Goal: Complete application form: Complete application form

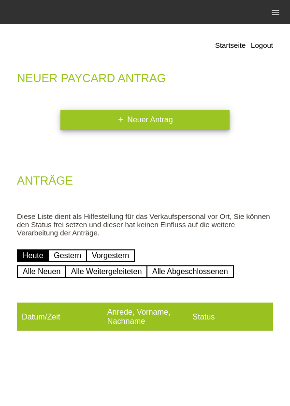
click at [179, 124] on link "add Neuer Antrag" at bounding box center [144, 120] width 169 height 20
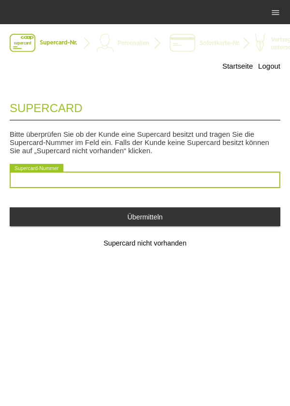
click at [219, 179] on input "text" at bounding box center [145, 180] width 271 height 16
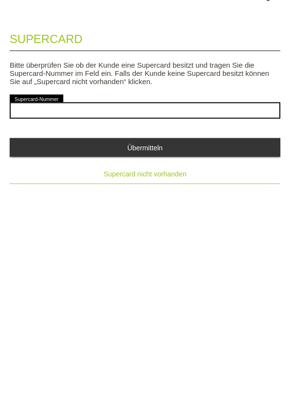
click at [165, 247] on span "Supercard nicht vorhanden" at bounding box center [144, 243] width 83 height 8
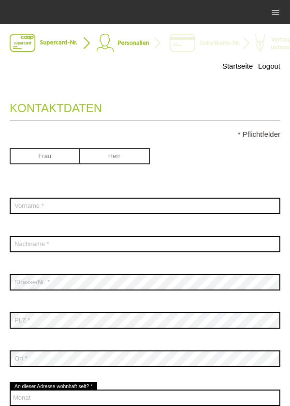
click at [43, 155] on input "radio" at bounding box center [45, 155] width 70 height 15
radio input "true"
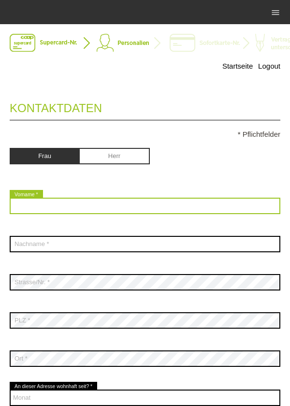
click at [30, 208] on input "text" at bounding box center [145, 206] width 271 height 16
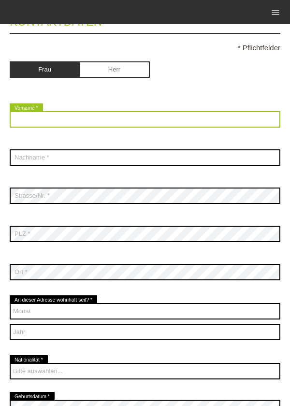
scroll to position [83, 0]
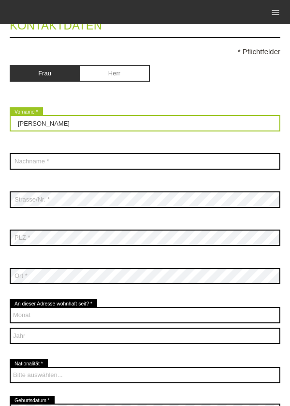
type input "[PERSON_NAME]"
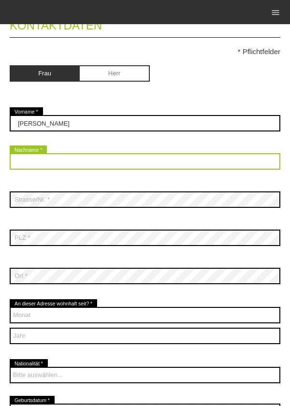
click at [191, 162] on input "text" at bounding box center [145, 161] width 271 height 16
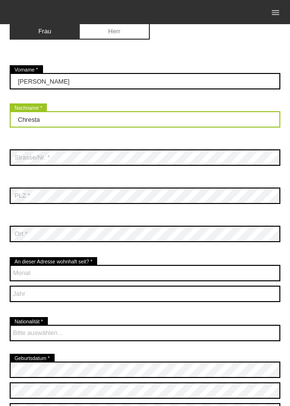
type input "Chresta"
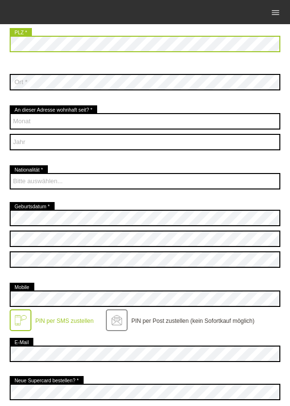
scroll to position [280, 0]
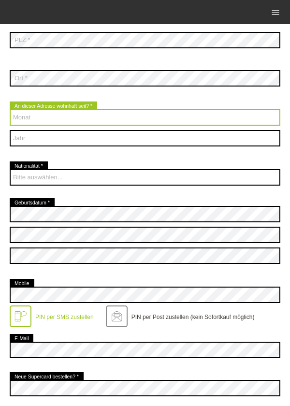
click at [164, 125] on select "Monat 01 02 03 04 05 06 07 08 09 10 11 12" at bounding box center [145, 117] width 271 height 16
select select "01"
click at [10, 110] on select "Monat 01 02 03 04 05 06 07 08 09 10 11 12" at bounding box center [145, 117] width 271 height 16
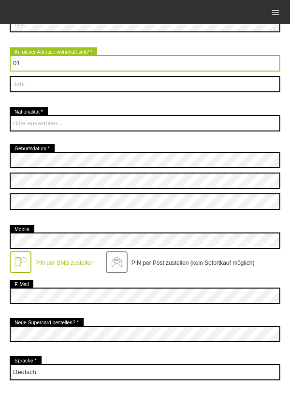
scroll to position [341, 0]
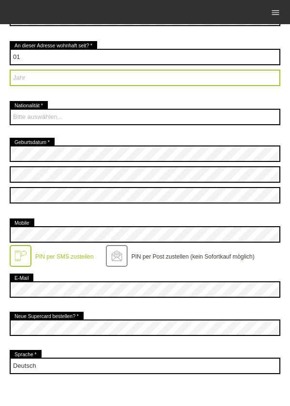
click at [180, 83] on select "Jahr 2025 2024 2023 2022 2021 2020 2019 2018 2017 2016" at bounding box center [145, 78] width 271 height 16
select select "1996"
click at [10, 70] on select "Jahr 2025 2024 2023 2022 2021 2020 2019 2018 2017 2016" at bounding box center [145, 78] width 271 height 16
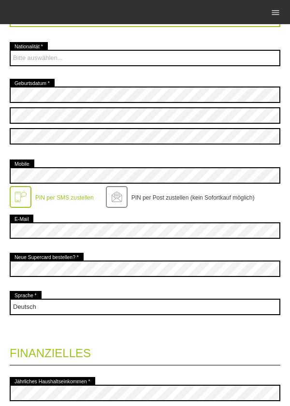
scroll to position [401, 0]
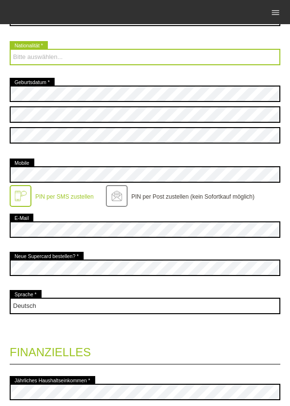
click at [28, 56] on select "Bitte auswählen... Schweiz Deutschland Liechtenstein Österreich ------------ Af…" at bounding box center [145, 57] width 271 height 16
select select "CH"
click at [10, 50] on select "Bitte auswählen... Schweiz Deutschland Liechtenstein Österreich ------------ Af…" at bounding box center [145, 57] width 271 height 16
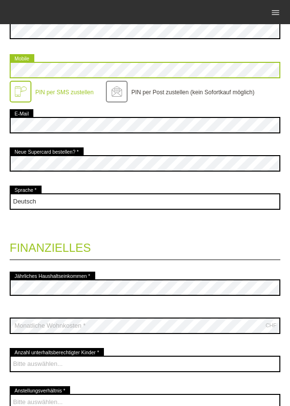
scroll to position [550, 0]
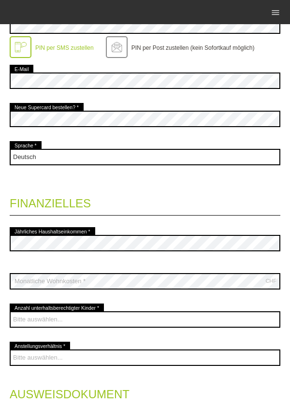
click at [237, 190] on legend "Finanzielles" at bounding box center [145, 201] width 271 height 29
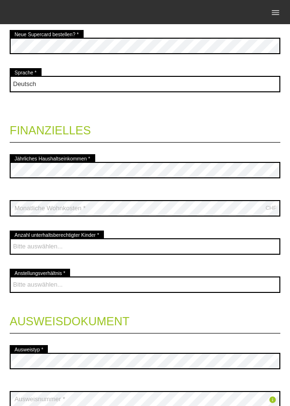
scroll to position [677, 0]
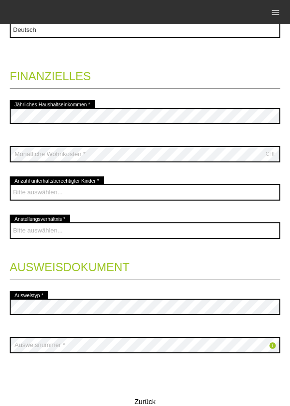
click at [146, 61] on legend "Finanzielles" at bounding box center [145, 74] width 271 height 29
click at [223, 65] on legend "Finanzielles" at bounding box center [145, 74] width 271 height 29
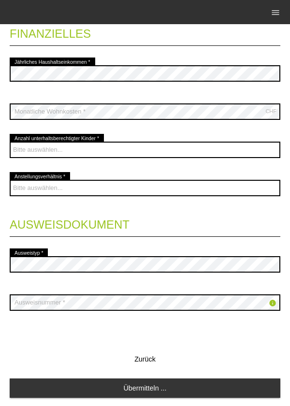
scroll to position [721, 0]
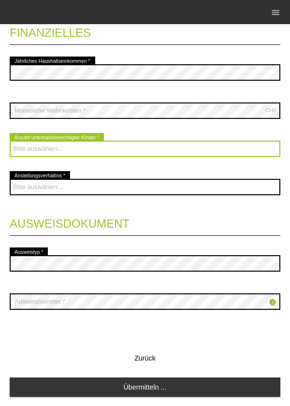
click at [221, 148] on select "Bitte auswählen... 0 1 2 3 4 5 6 7 8 9" at bounding box center [145, 149] width 271 height 16
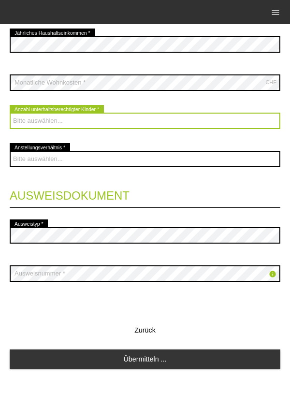
scroll to position [751, 0]
click at [29, 118] on select "Bitte auswählen... 0 1 2 3 4 5 6 7 8 9" at bounding box center [145, 121] width 271 height 16
select select "0"
click at [10, 113] on select "Bitte auswählen... 0 1 2 3 4 5 6 7 8 9" at bounding box center [145, 121] width 271 height 16
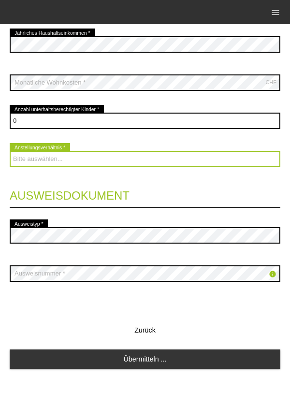
click at [196, 158] on select "Bitte auswählen... Unbefristet Befristet Lehrling/Student Pensioniert Nicht arb…" at bounding box center [145, 159] width 271 height 16
select select "UNEMPLOYED"
click at [10, 151] on select "Bitte auswählen... Unbefristet Befristet Lehrling/Student Pensioniert Nicht arb…" at bounding box center [145, 159] width 271 height 16
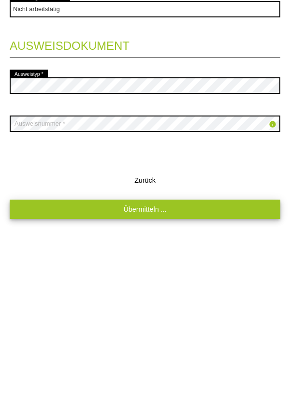
click at [191, 360] on link "Übermitteln ..." at bounding box center [145, 359] width 271 height 19
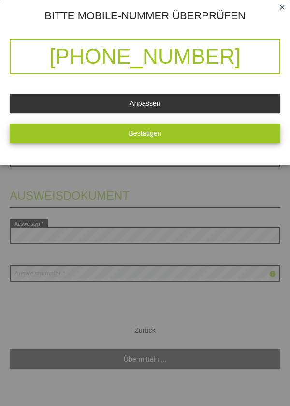
click at [215, 135] on button "Bestätigen" at bounding box center [145, 133] width 271 height 19
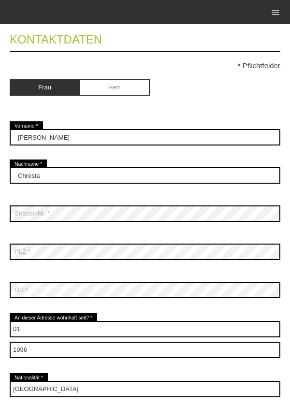
scroll to position [0, 0]
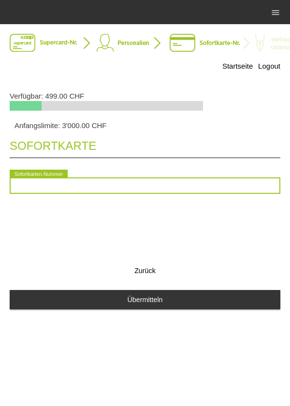
click at [241, 185] on input "text" at bounding box center [145, 185] width 271 height 16
type input "2090170866375"
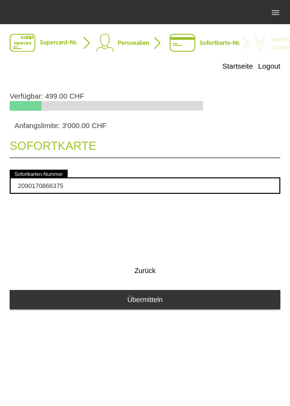
click at [208, 205] on div "2090170866375 error Sofortkarten-Nummer" at bounding box center [145, 188] width 271 height 41
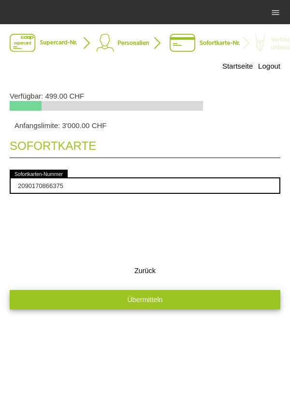
click at [189, 302] on button "Übermitteln" at bounding box center [145, 299] width 271 height 19
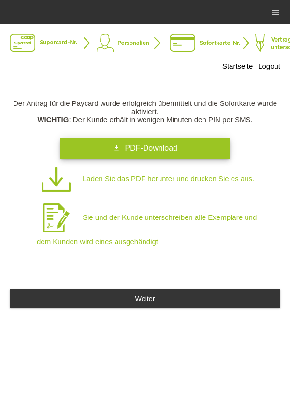
click at [179, 146] on link "get_app PDF-Download" at bounding box center [144, 148] width 169 height 20
